Goal: Task Accomplishment & Management: Manage account settings

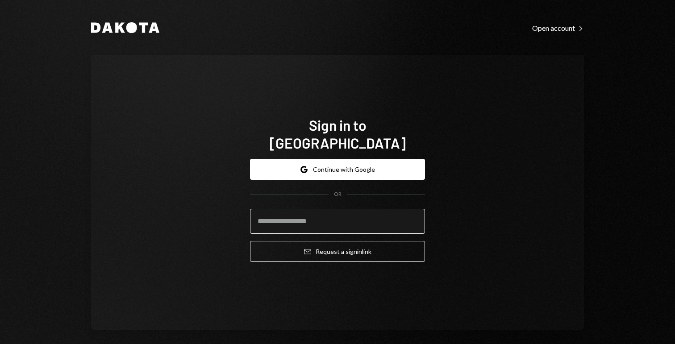
click at [309, 209] on input "email" at bounding box center [337, 221] width 175 height 25
type input "**********"
click at [469, 223] on div "**********" at bounding box center [337, 193] width 493 height 276
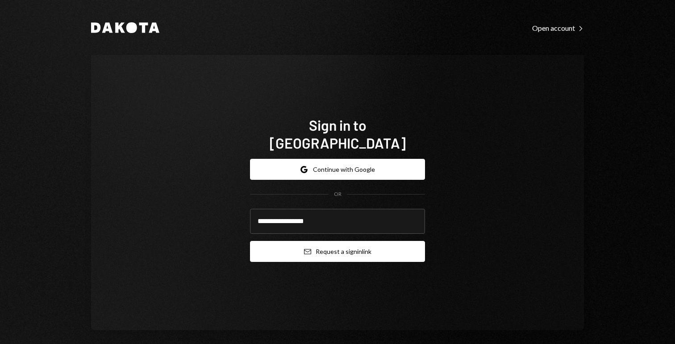
click at [316, 241] on button "Email Request a sign in link" at bounding box center [337, 251] width 175 height 21
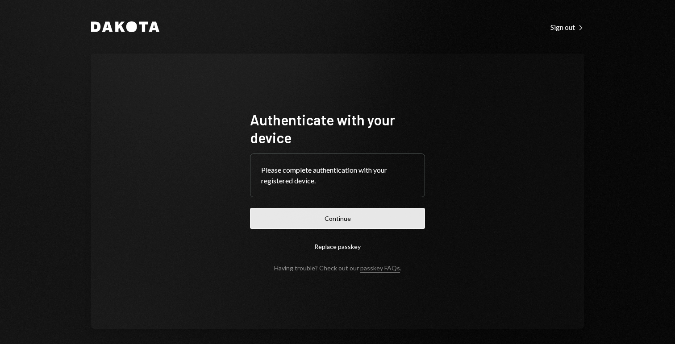
click at [352, 222] on button "Continue" at bounding box center [337, 218] width 175 height 21
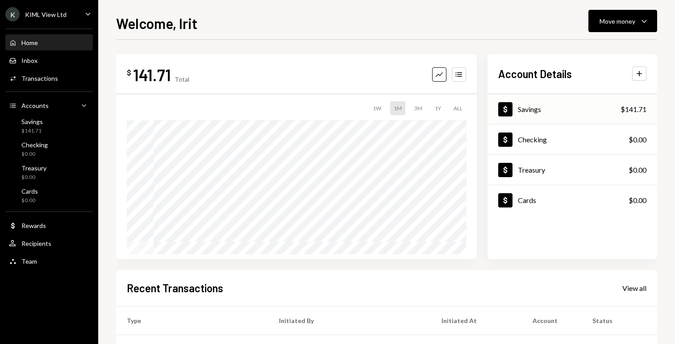
click at [533, 105] on div "Savings" at bounding box center [529, 109] width 23 height 8
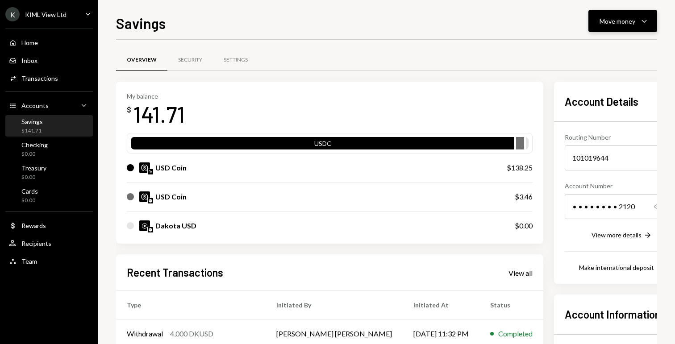
click at [615, 21] on div "Move money" at bounding box center [618, 21] width 36 height 9
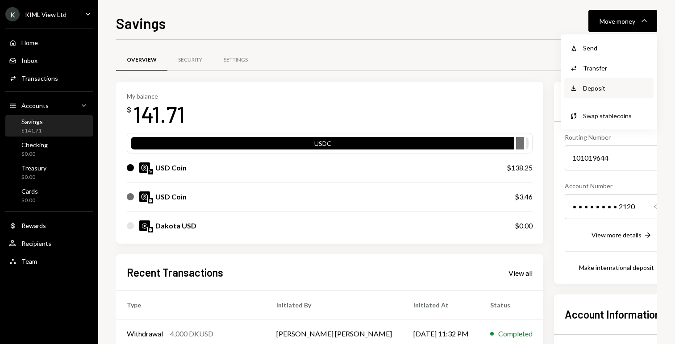
click at [588, 90] on div "Deposit" at bounding box center [615, 88] width 65 height 9
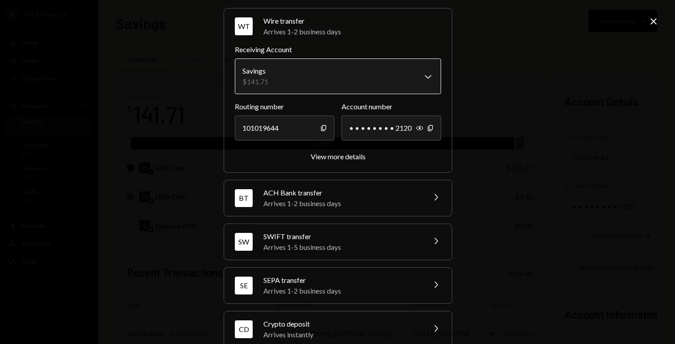
scroll to position [48, 0]
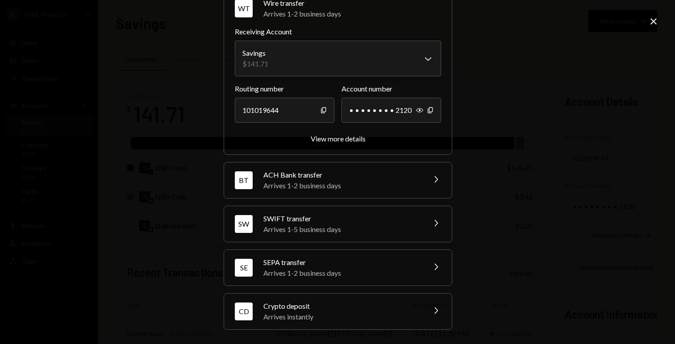
click at [304, 304] on div "Crypto deposit" at bounding box center [341, 306] width 156 height 11
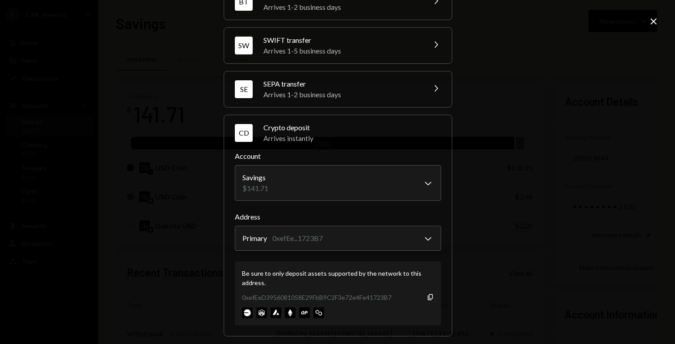
scroll to position [105, 0]
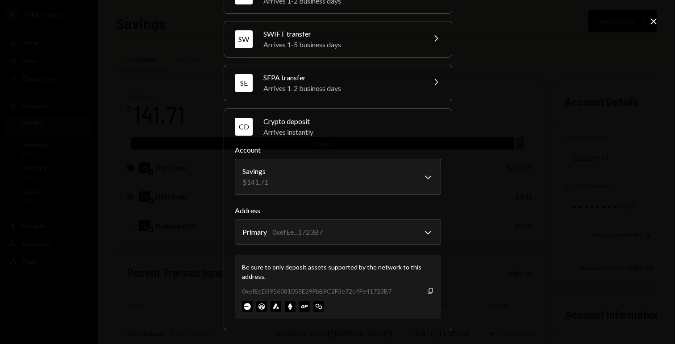
click at [430, 289] on icon "Copy" at bounding box center [430, 291] width 7 height 7
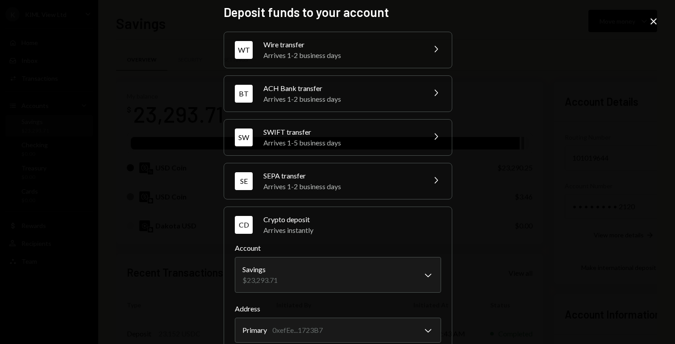
scroll to position [0, 0]
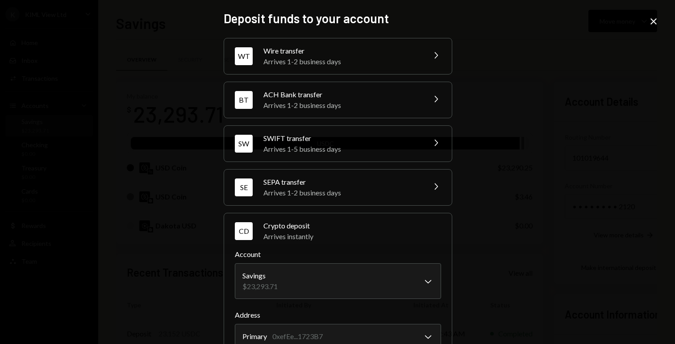
click at [655, 23] on icon at bounding box center [654, 21] width 6 height 6
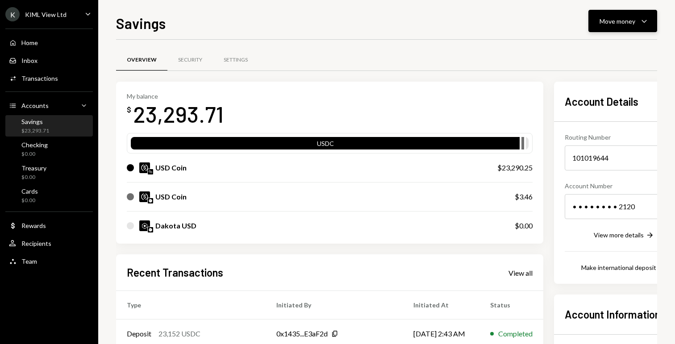
click at [613, 24] on div "Move money" at bounding box center [618, 21] width 36 height 9
click at [591, 49] on div "Send" at bounding box center [615, 47] width 65 height 9
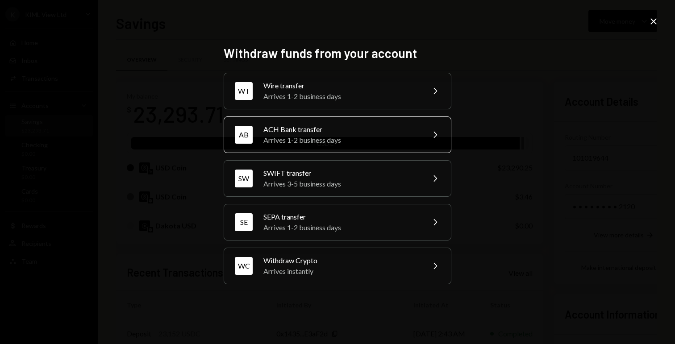
click at [333, 131] on div "ACH Bank transfer" at bounding box center [340, 129] width 155 height 11
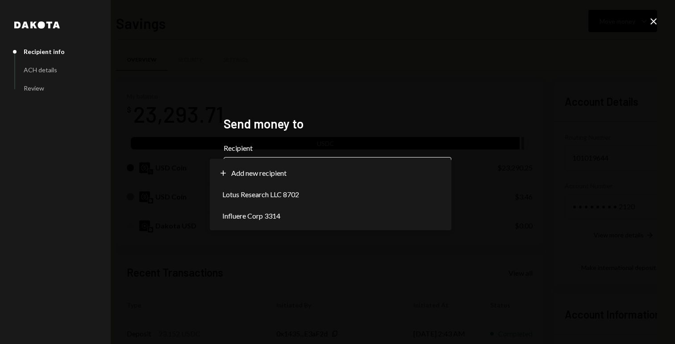
click at [332, 166] on body "K KIML View Ltd Caret Down Home Home Inbox Inbox Activities Transactions Accoun…" at bounding box center [337, 172] width 675 height 344
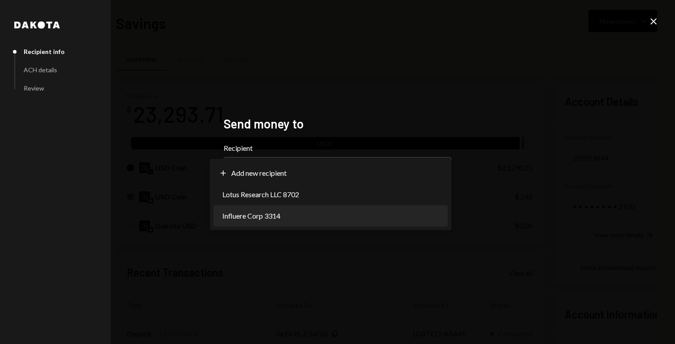
select select "**********"
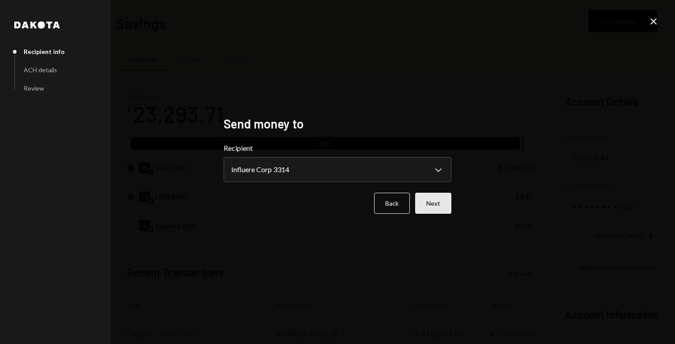
click at [434, 205] on button "Next" at bounding box center [433, 203] width 36 height 21
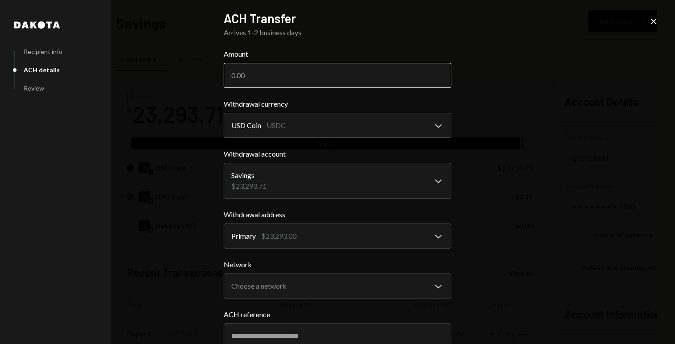
click at [269, 74] on input "Amount" at bounding box center [338, 75] width 228 height 25
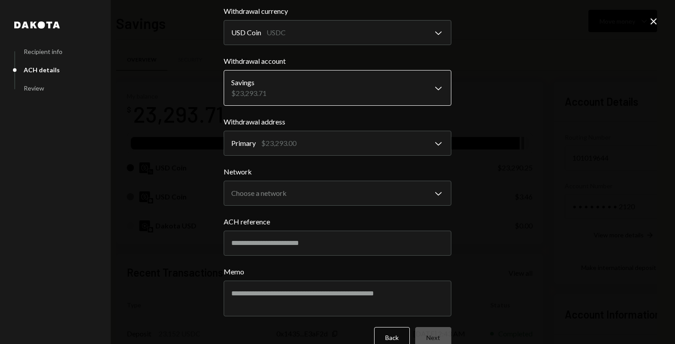
scroll to position [107, 0]
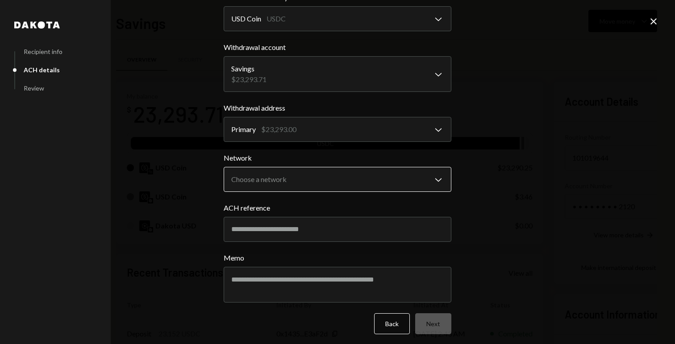
type input "23112"
click at [284, 176] on body "K KIML View Ltd Caret Down Home Home Inbox Inbox Activities Transactions Accoun…" at bounding box center [337, 172] width 675 height 344
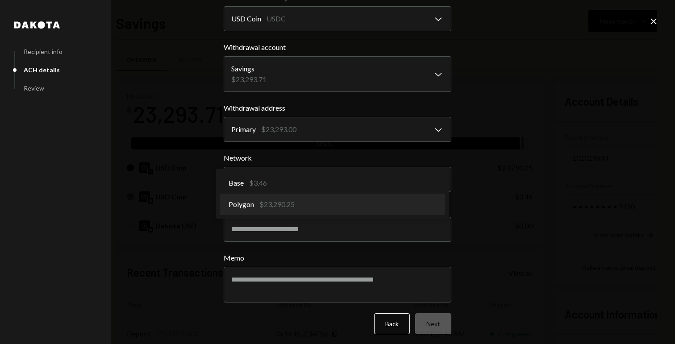
select select "**********"
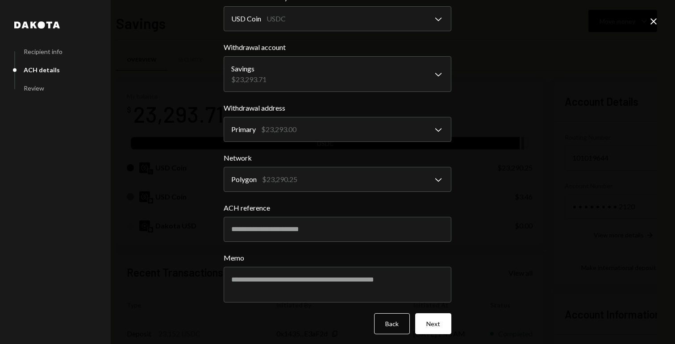
scroll to position [111, 0]
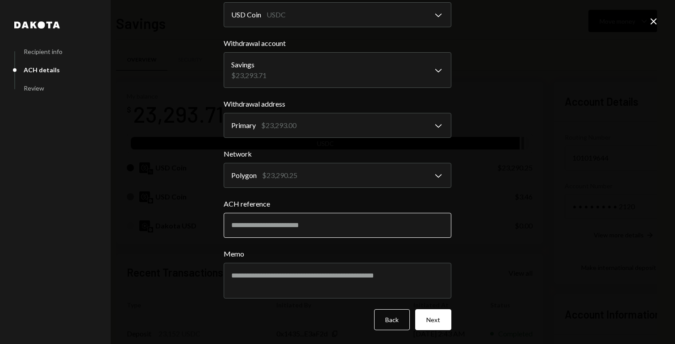
click at [277, 226] on input "ACH reference" at bounding box center [338, 225] width 228 height 25
type input "*"
type input "**********"
click at [427, 317] on button "Next" at bounding box center [433, 319] width 36 height 21
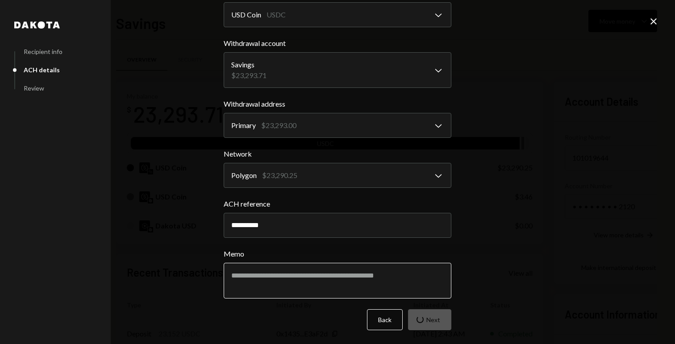
scroll to position [0, 0]
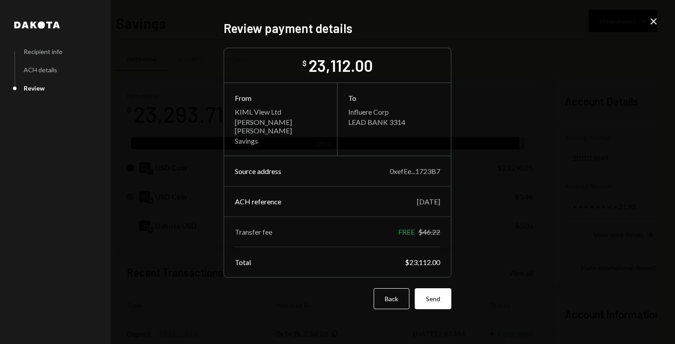
click at [653, 24] on icon "Close" at bounding box center [653, 21] width 11 height 11
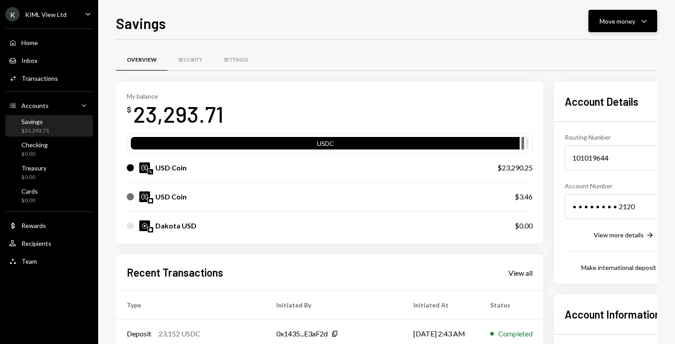
click at [614, 24] on div "Move money" at bounding box center [618, 21] width 36 height 9
click at [597, 52] on div "Send" at bounding box center [615, 47] width 65 height 9
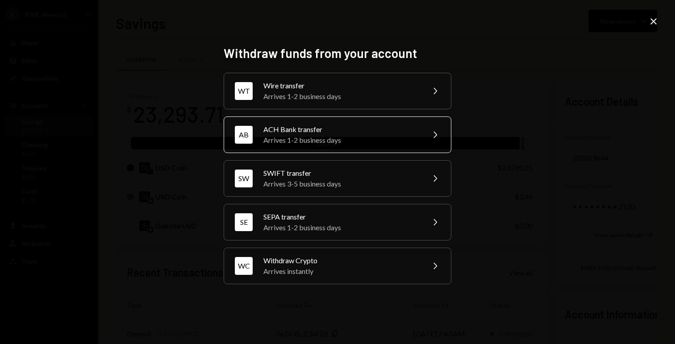
click at [296, 132] on div "ACH Bank transfer" at bounding box center [340, 129] width 155 height 11
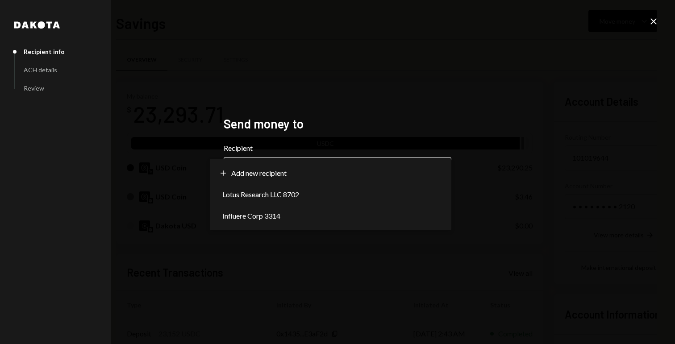
click at [311, 170] on body "K KIML View Ltd Caret Down Home Home Inbox Inbox Activities Transactions Accoun…" at bounding box center [337, 172] width 675 height 344
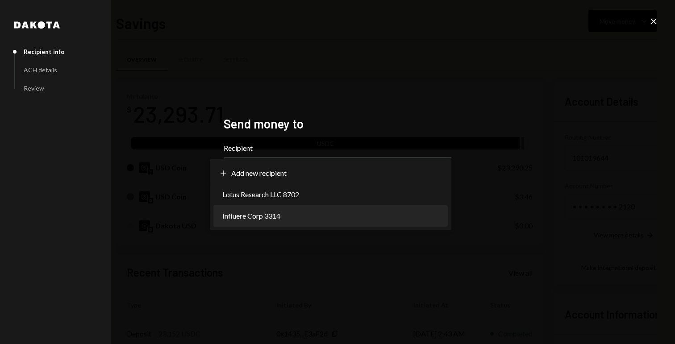
select select "**********"
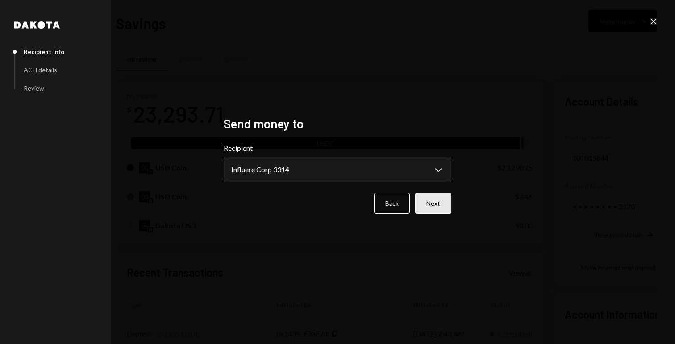
click at [425, 207] on button "Next" at bounding box center [433, 203] width 36 height 21
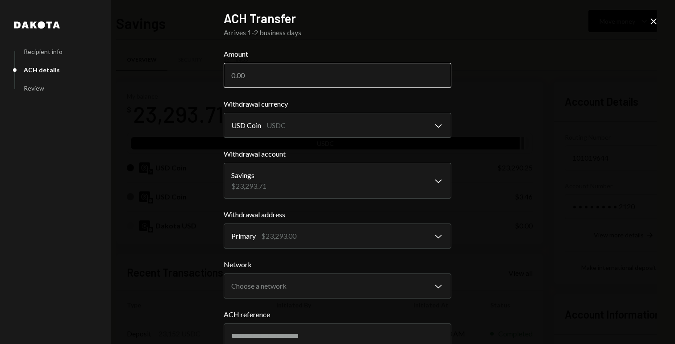
click at [256, 73] on input "Amount" at bounding box center [338, 75] width 228 height 25
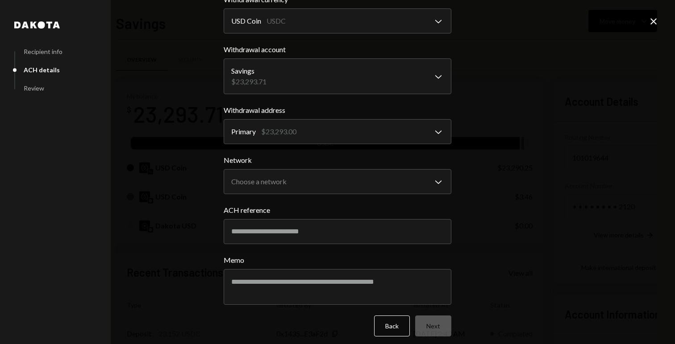
scroll to position [111, 0]
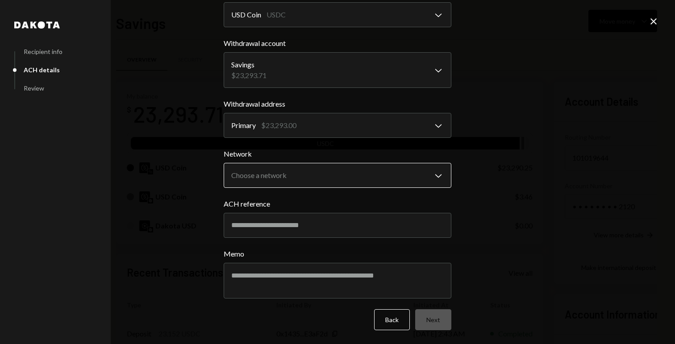
type input "23112"
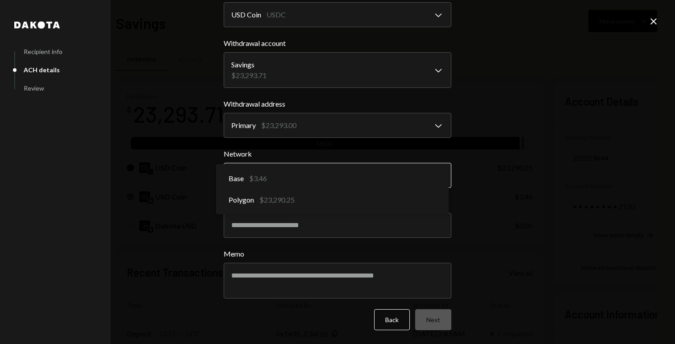
click at [276, 170] on body "K KIML View Ltd Caret Down Home Home Inbox Inbox Activities Transactions Accoun…" at bounding box center [337, 172] width 675 height 344
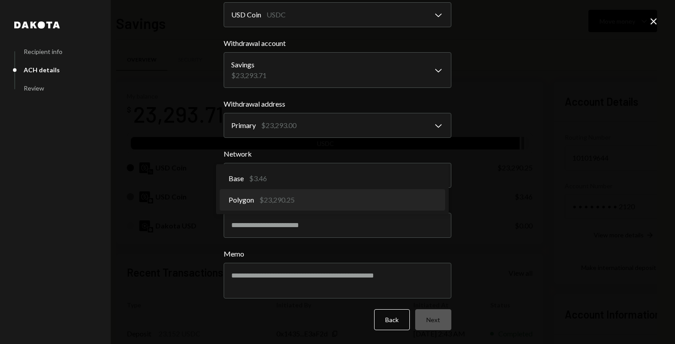
select select "**********"
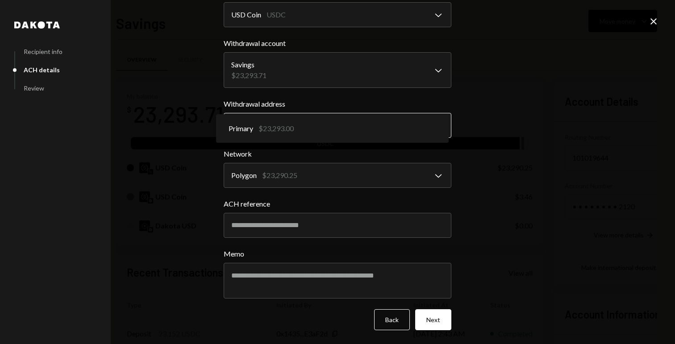
click at [284, 125] on body "K KIML View Ltd Caret Down Home Home Inbox Inbox Activities Transactions Accoun…" at bounding box center [337, 172] width 675 height 344
click at [259, 225] on input "ACH reference" at bounding box center [338, 225] width 228 height 25
type input "**********"
click at [436, 322] on button "Next" at bounding box center [433, 319] width 36 height 21
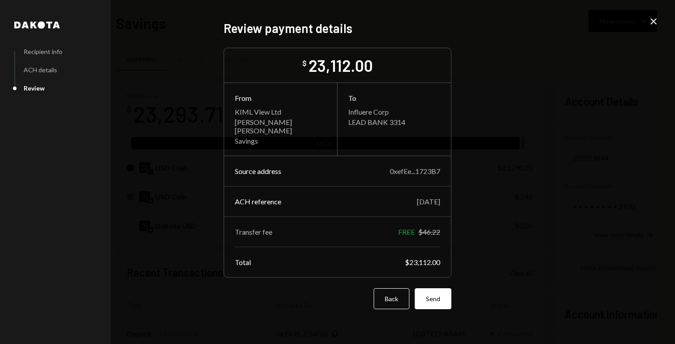
scroll to position [0, 0]
click at [437, 289] on button "Send" at bounding box center [433, 299] width 37 height 21
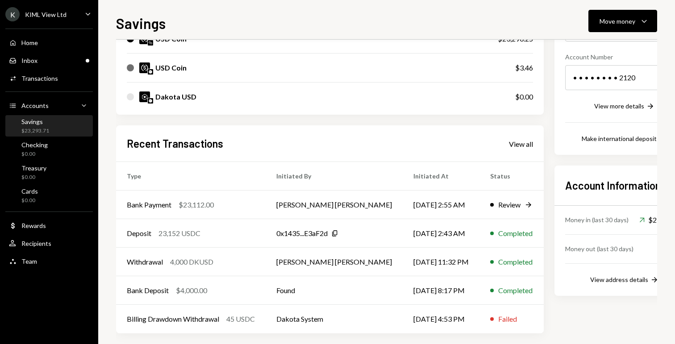
scroll to position [136, 0]
